Goal: Information Seeking & Learning: Check status

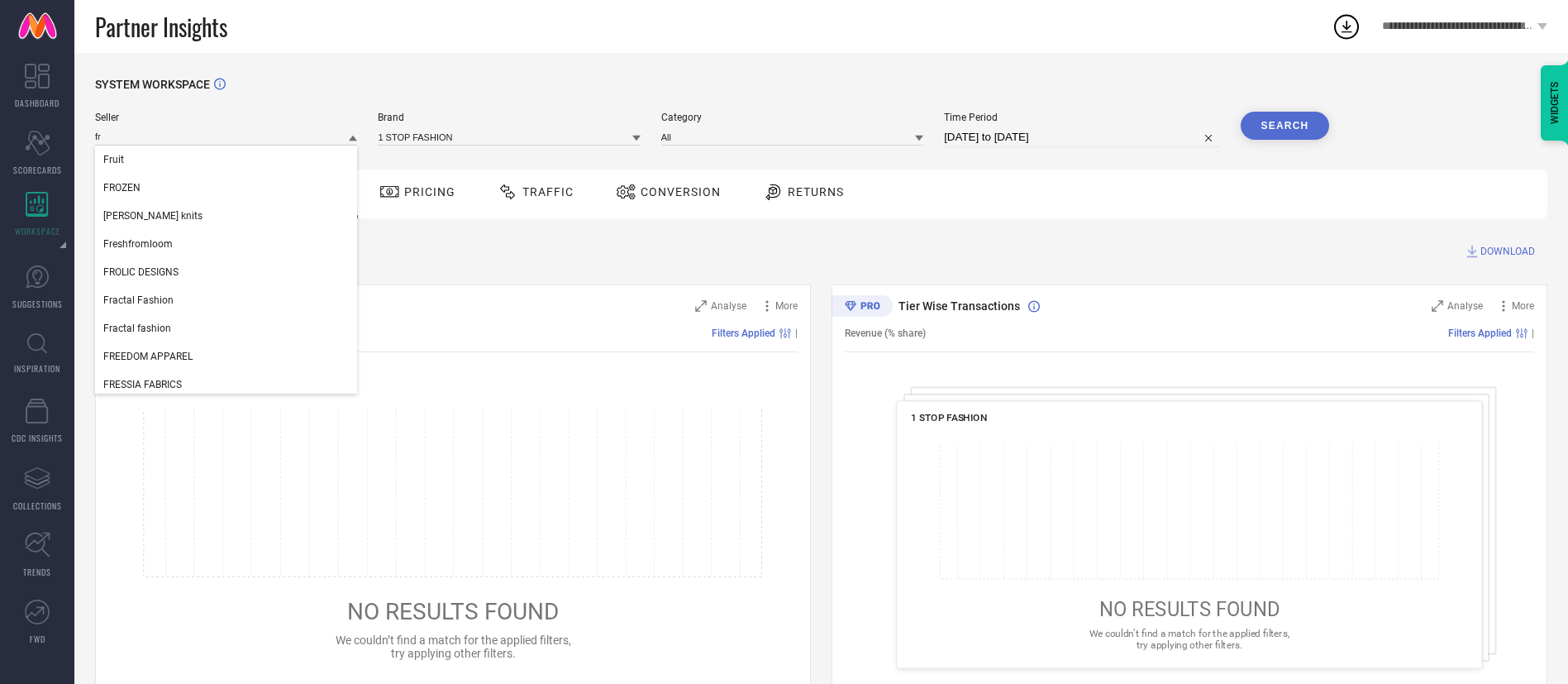
type input "f"
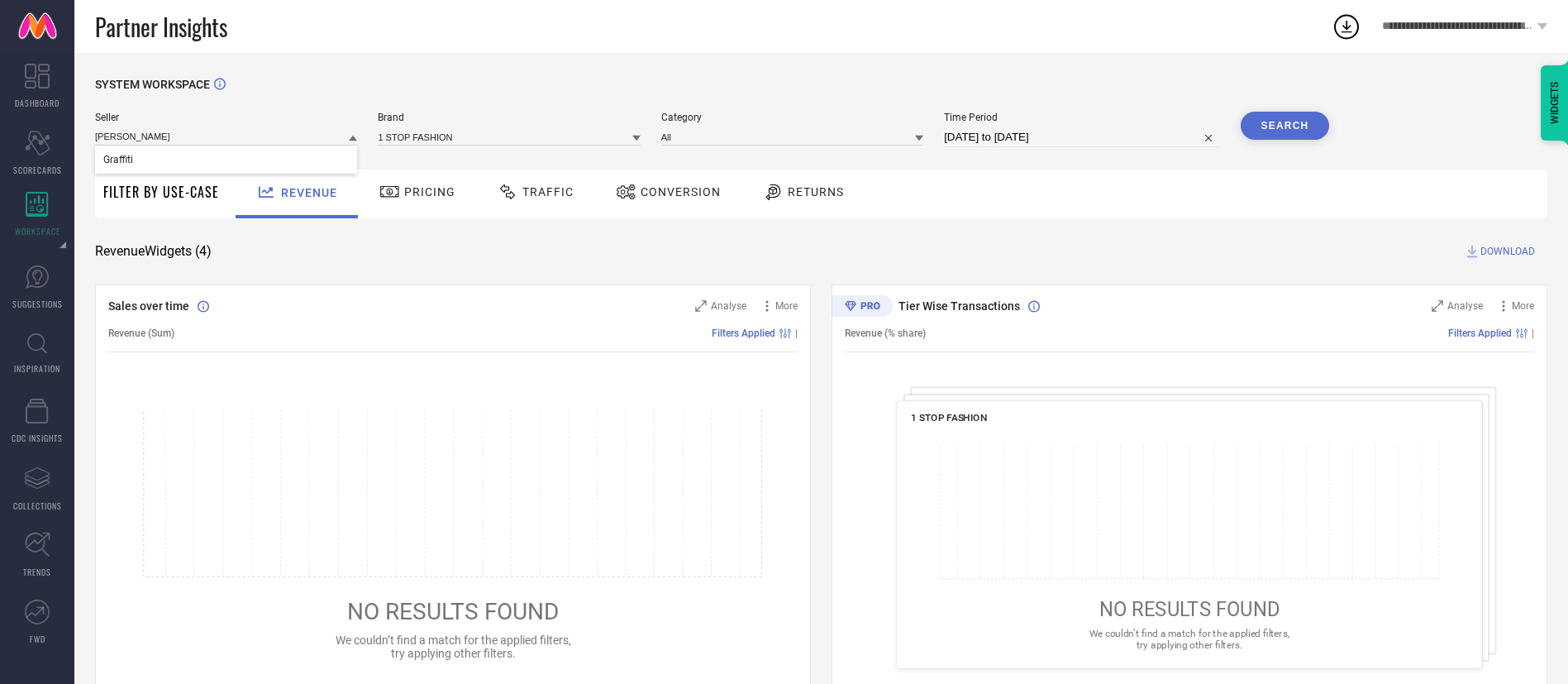
type input "[PERSON_NAME]"
click at [459, 132] on input at bounding box center [508, 136] width 262 height 18
click at [461, 137] on input at bounding box center [508, 136] width 262 height 18
click at [465, 158] on div "FFLIRTYGO" at bounding box center [508, 160] width 262 height 28
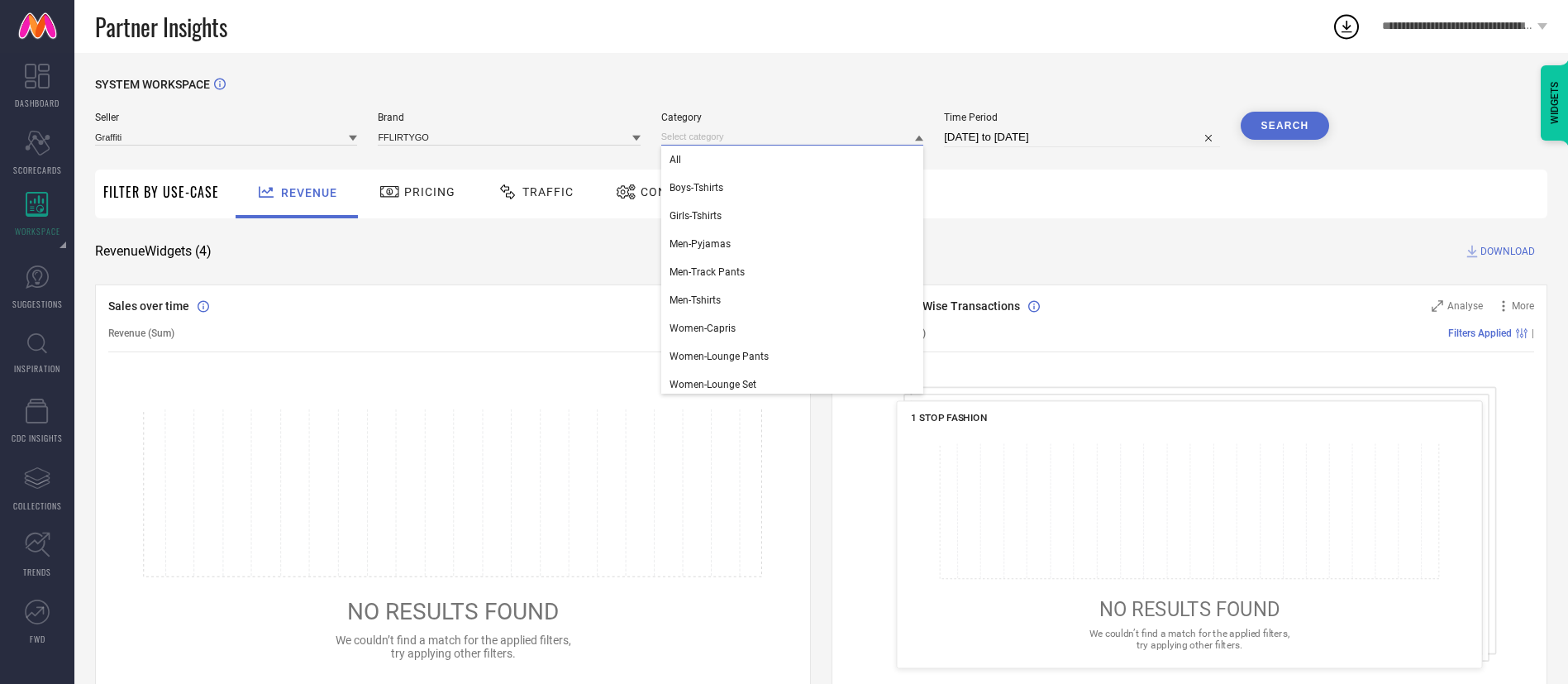
click at [717, 145] on input at bounding box center [792, 136] width 262 height 18
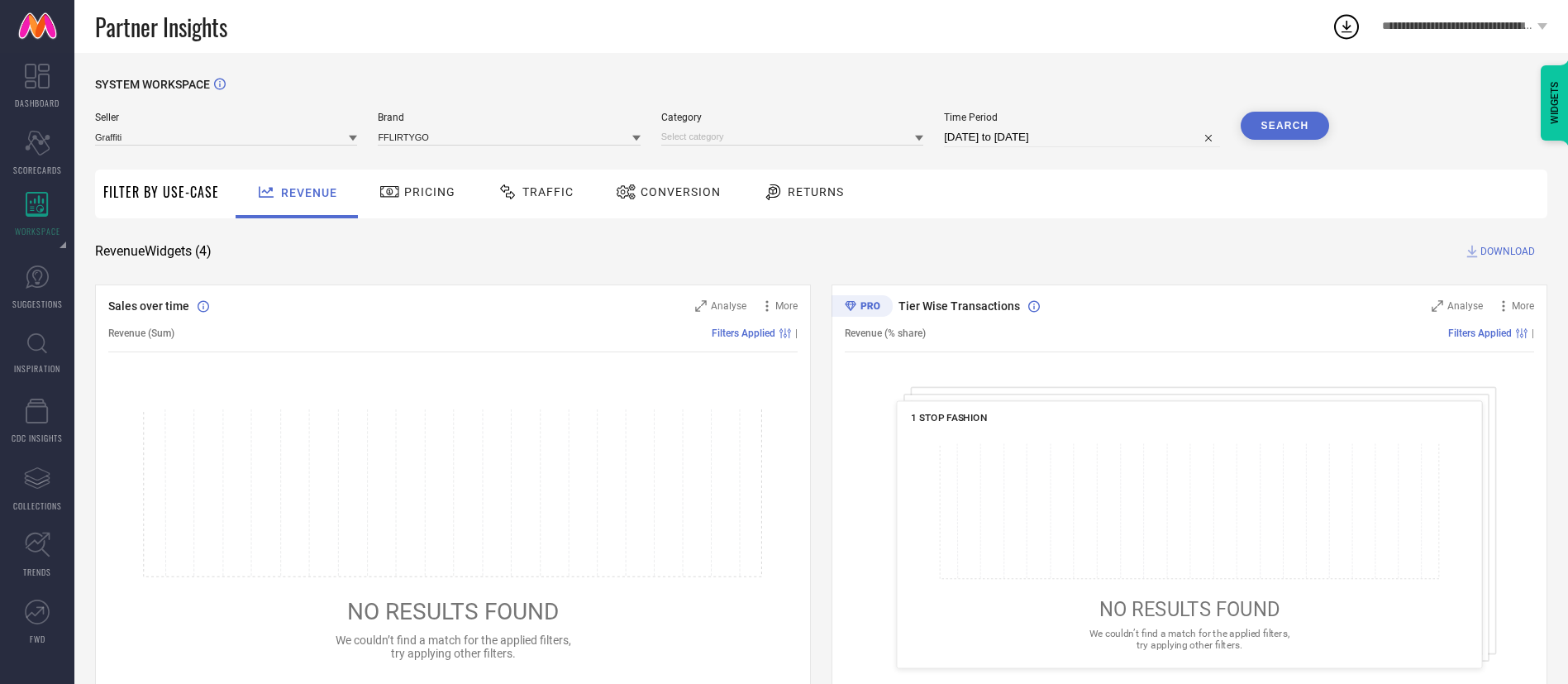
click at [728, 147] on div "Category" at bounding box center [792, 130] width 262 height 35
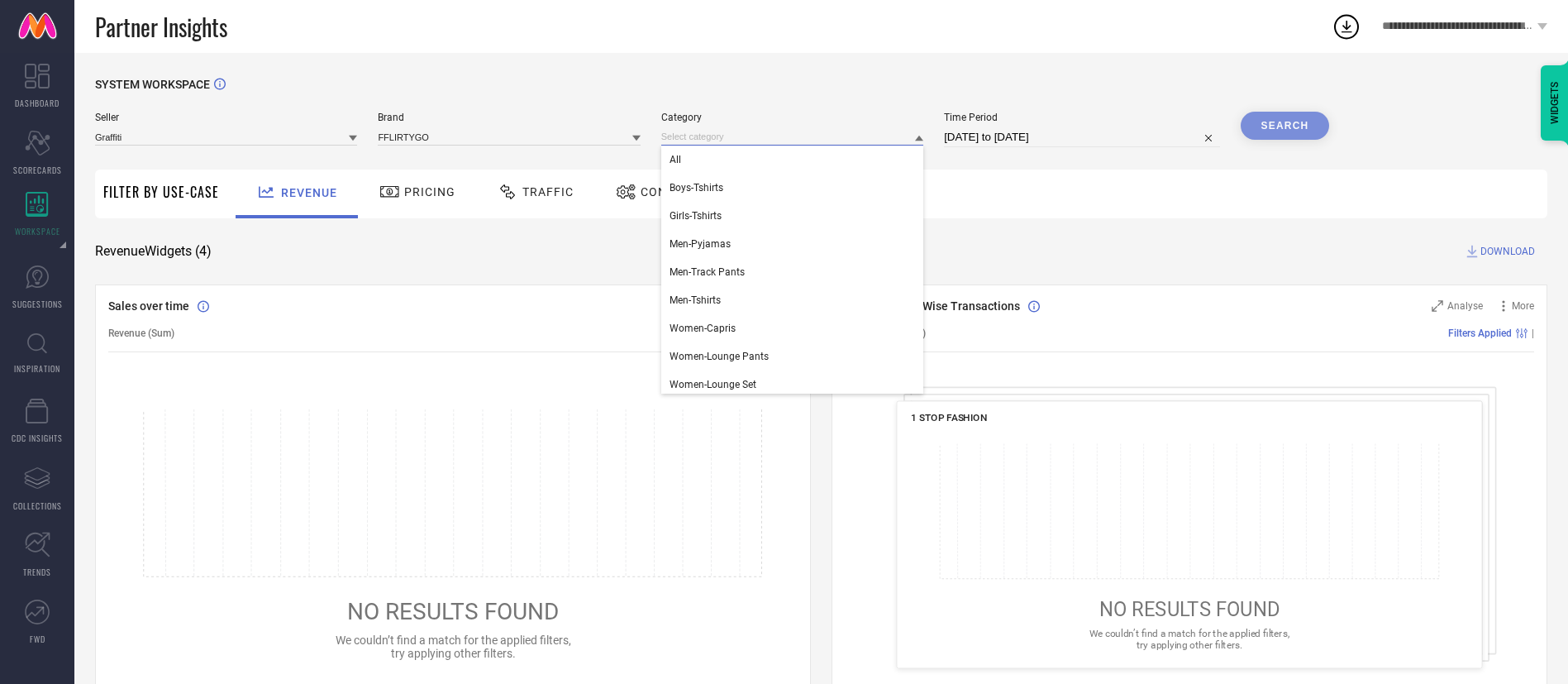
click at [724, 130] on input at bounding box center [792, 136] width 262 height 18
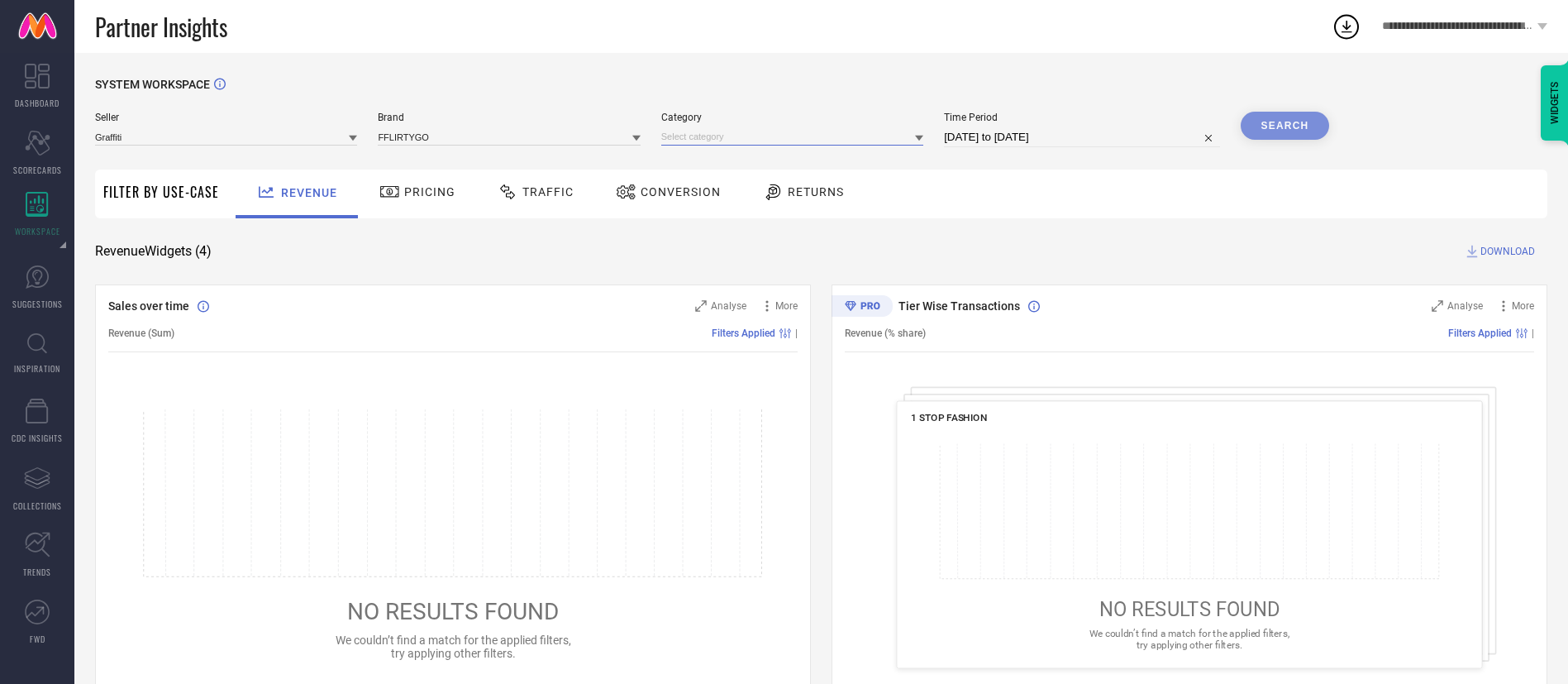
click at [724, 130] on input at bounding box center [792, 136] width 262 height 18
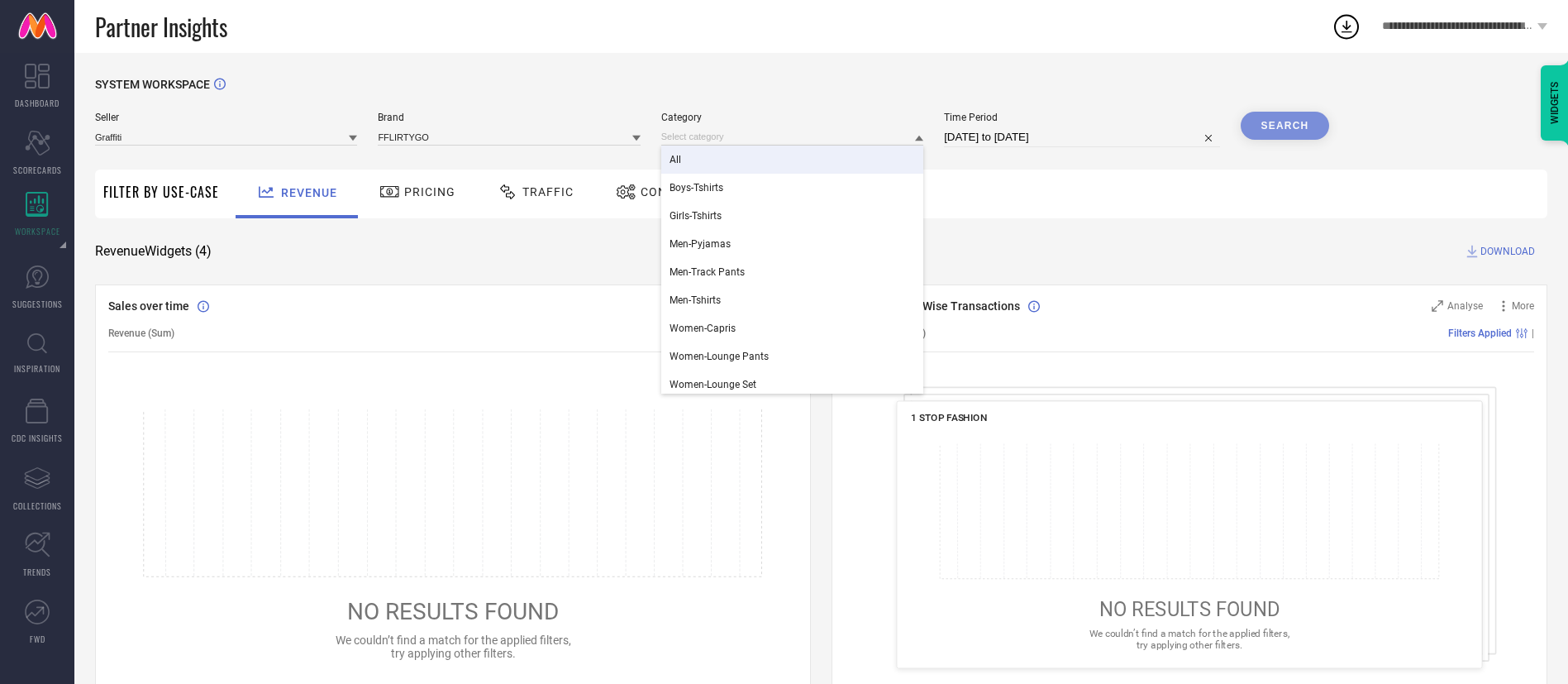
click at [723, 151] on div "All" at bounding box center [792, 160] width 262 height 28
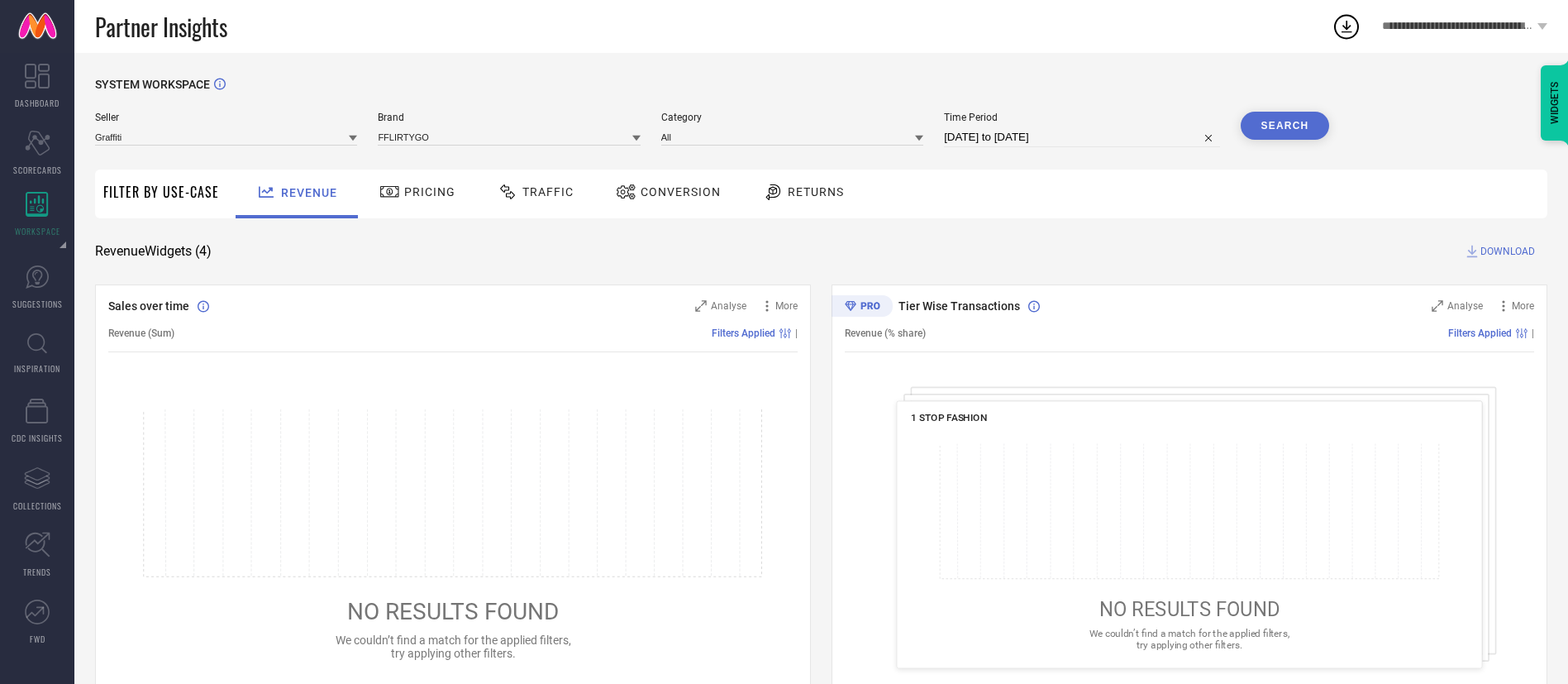
click at [982, 133] on input "[DATE] to [DATE]" at bounding box center [1081, 136] width 275 height 20
select select "7"
select select "2025"
select select "8"
select select "2025"
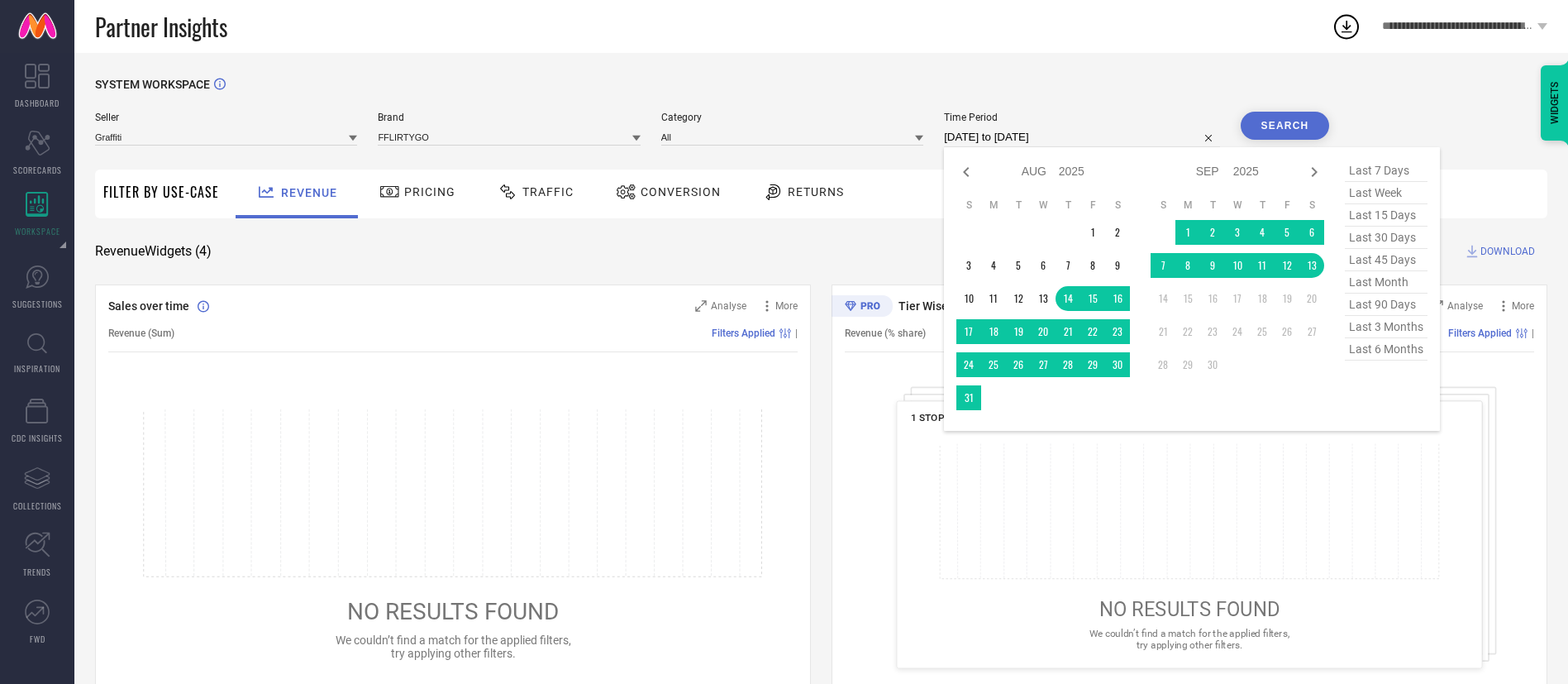
click at [967, 188] on div "Jan Feb Mar Apr May Jun [DATE] Aug Sep Oct Nov [DATE] 2016 2017 2018 2019 2020 …" at bounding box center [1043, 288] width 173 height 258
click at [969, 170] on icon at bounding box center [965, 172] width 6 height 10
select select "6"
select select "2025"
select select "7"
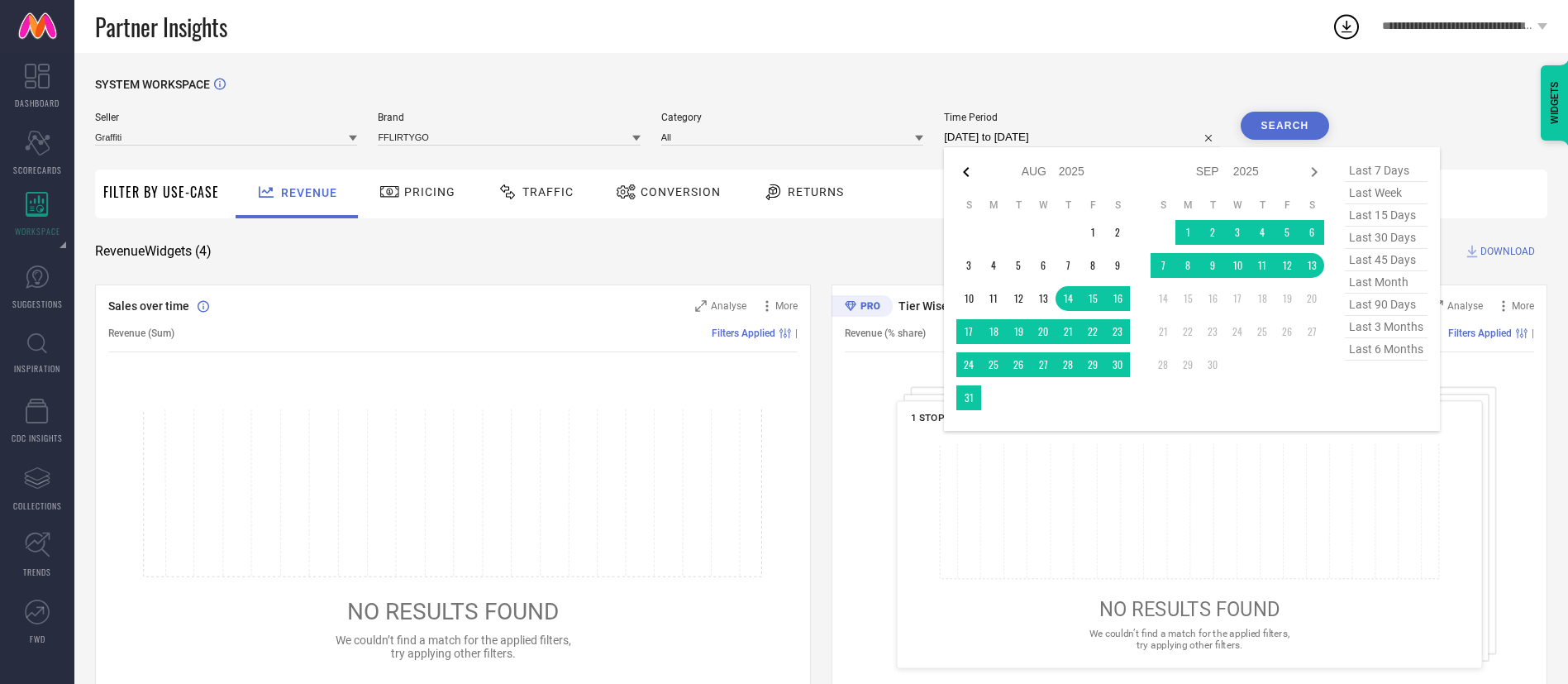
select select "2025"
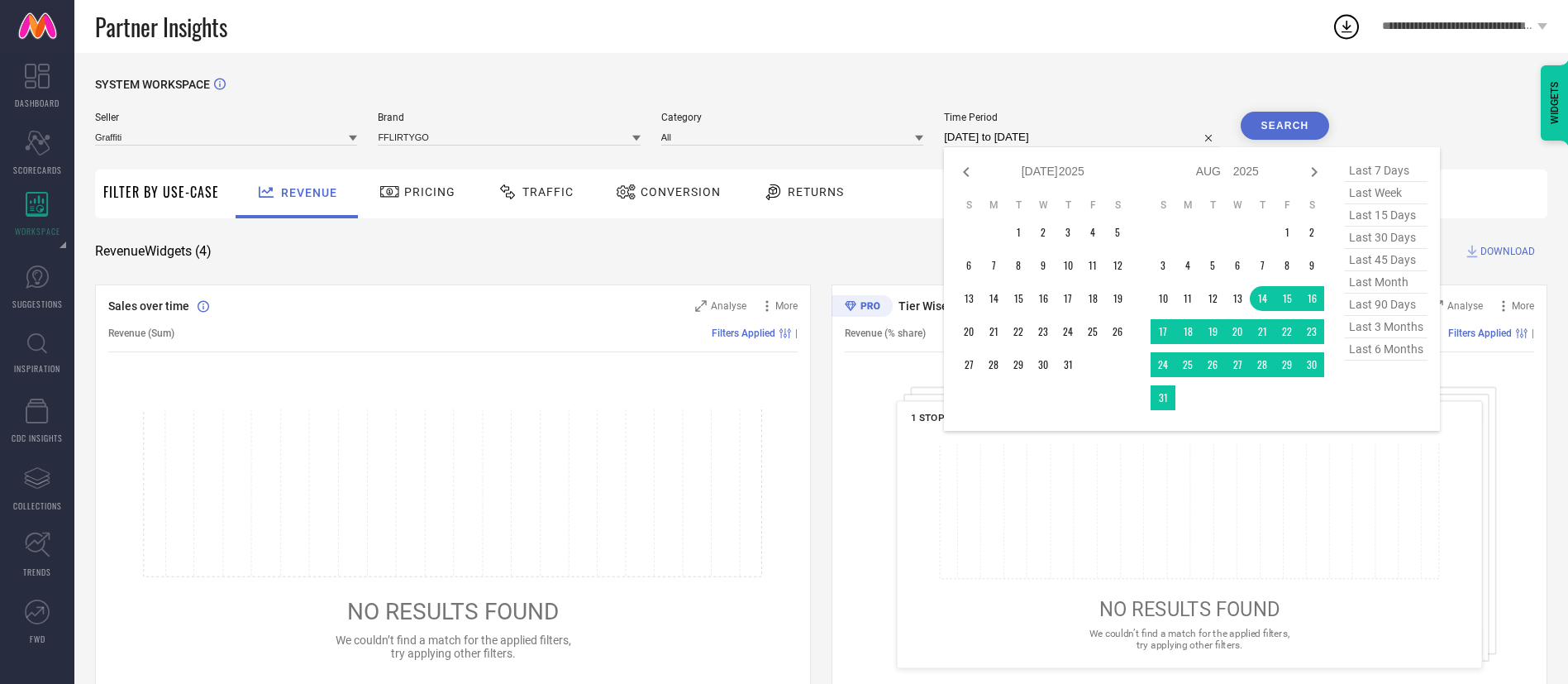
click at [969, 170] on icon at bounding box center [965, 172] width 6 height 10
select select "5"
select select "2025"
select select "6"
select select "2025"
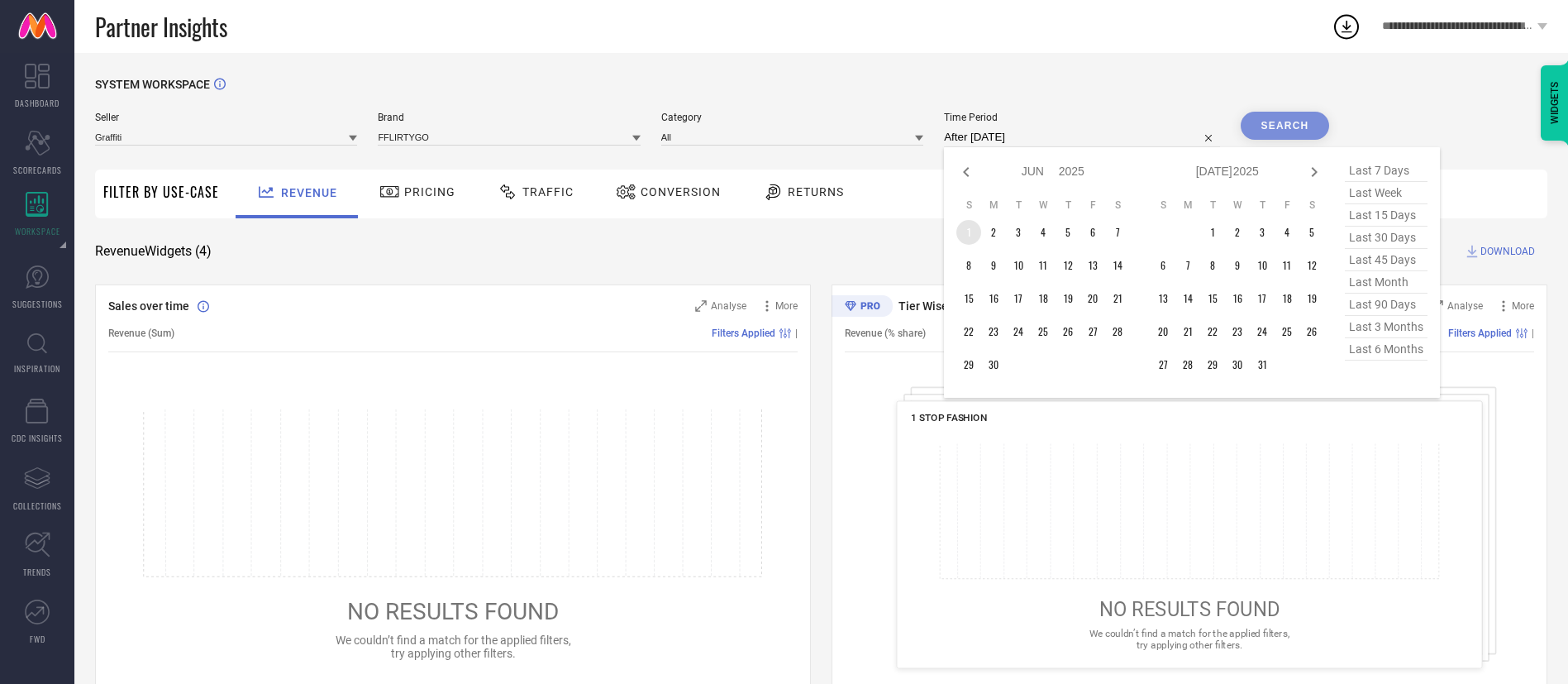
click at [978, 230] on td "1" at bounding box center [968, 232] width 25 height 25
click at [1399, 327] on span "last 3 months" at bounding box center [1386, 328] width 83 height 22
type input "[DATE] to [DATE]"
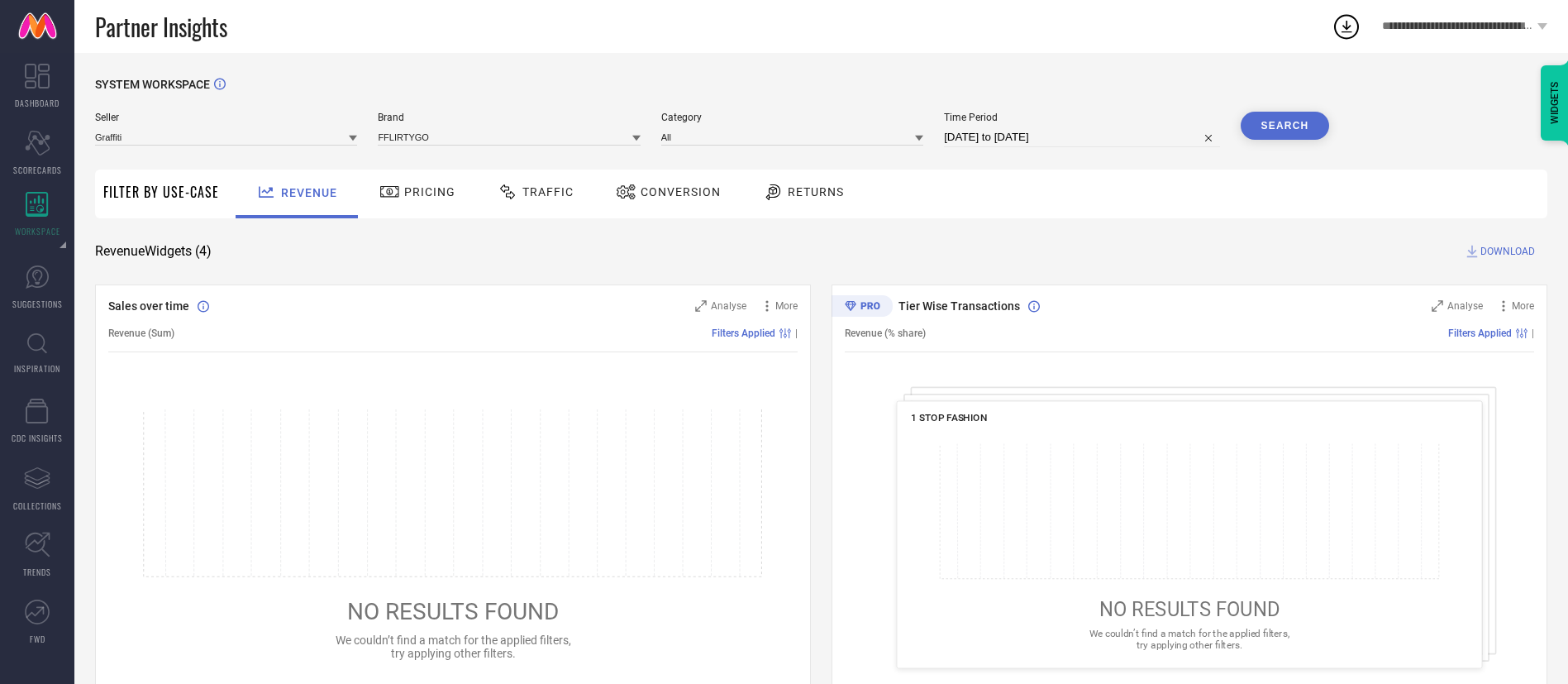
click at [1290, 116] on button "Search" at bounding box center [1285, 126] width 90 height 28
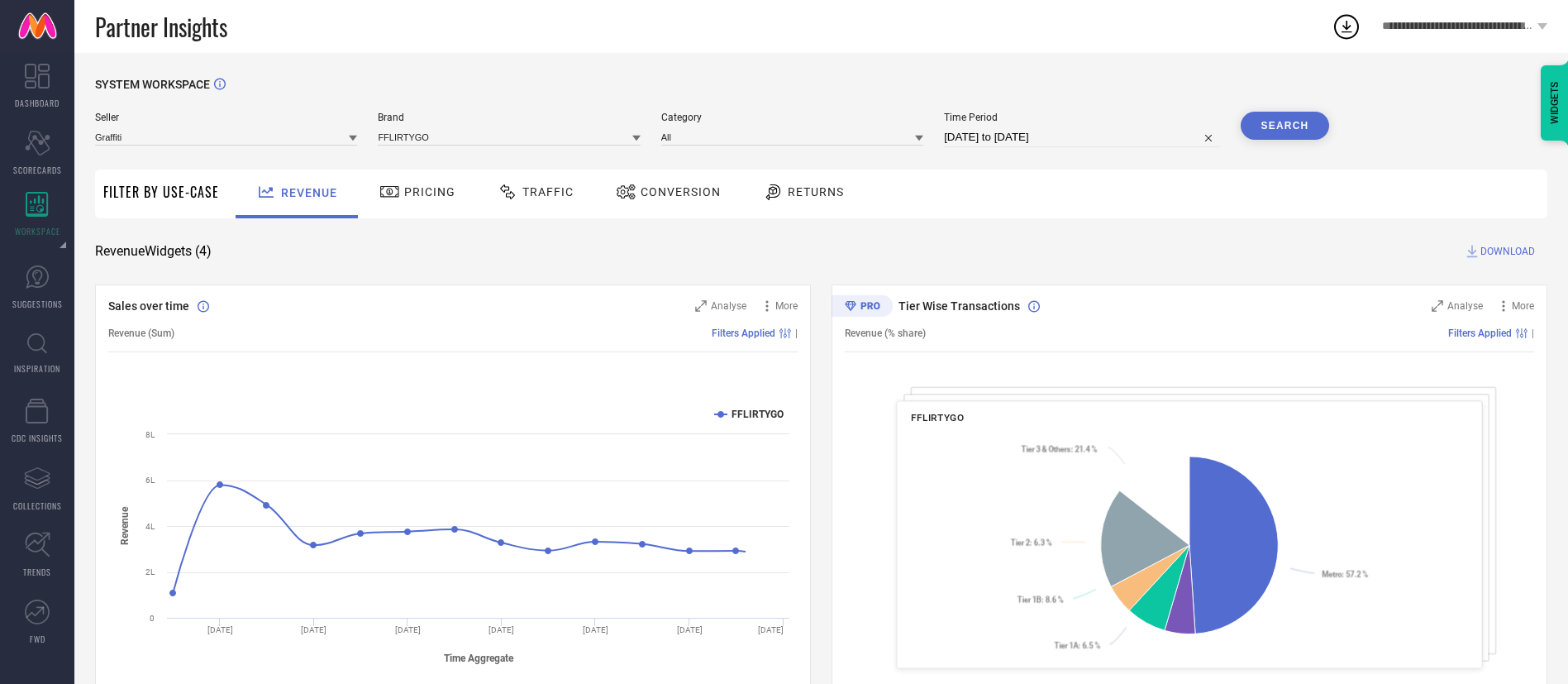
click at [540, 202] on div "Traffic" at bounding box center [535, 192] width 84 height 28
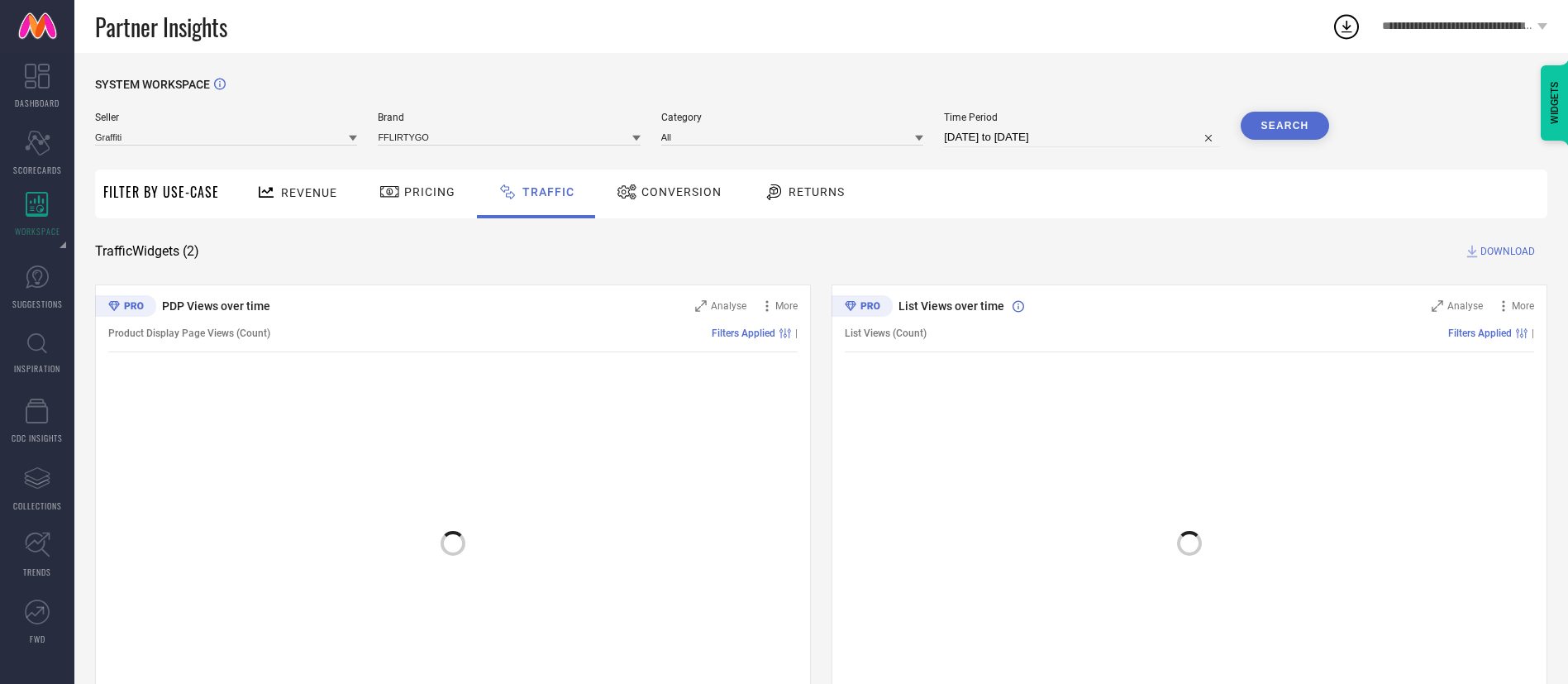
scroll to position [40, 0]
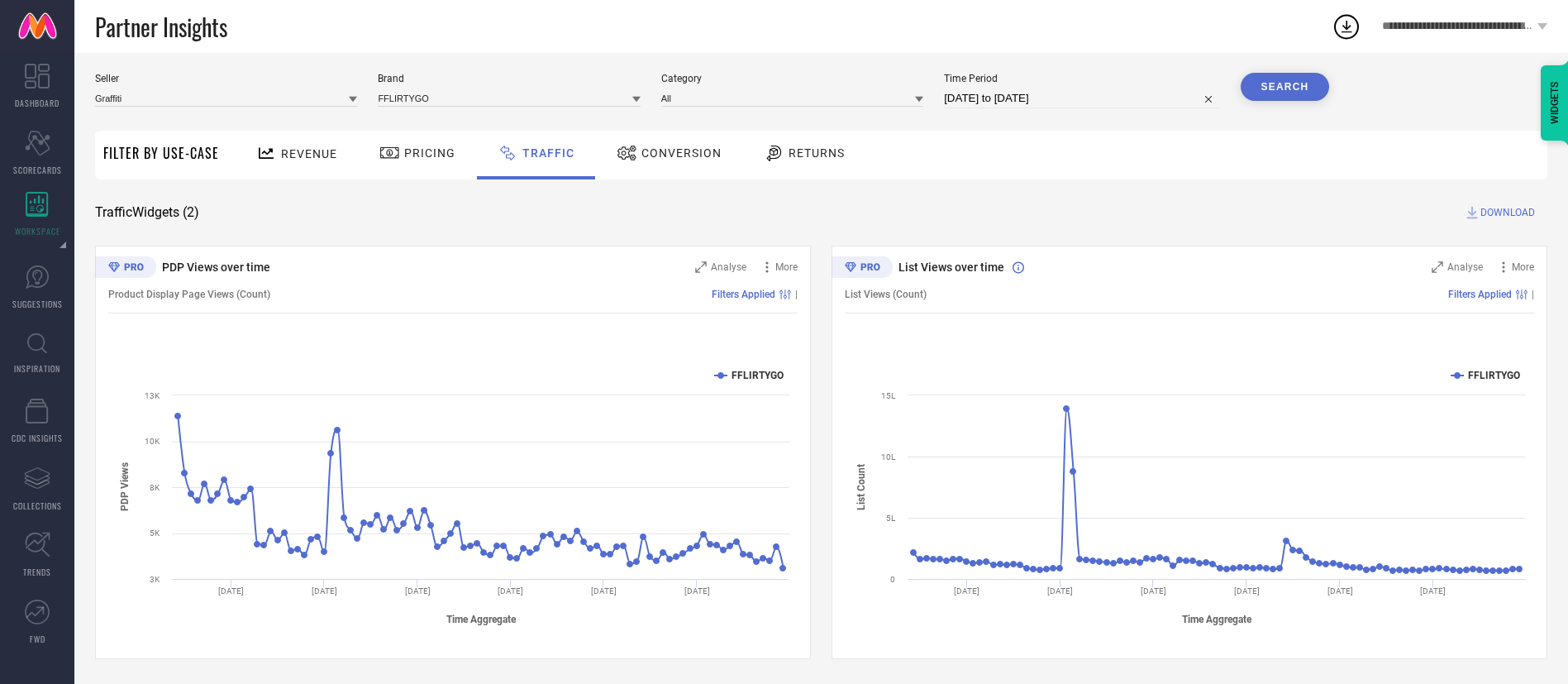
click at [1537, 210] on div "DOWNLOAD" at bounding box center [1506, 213] width 84 height 17
